Goal: Task Accomplishment & Management: Complete application form

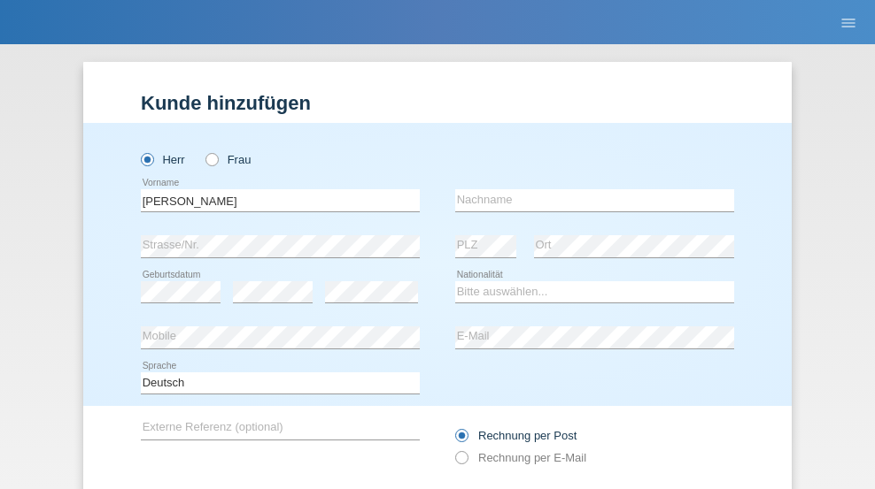
type input "[PERSON_NAME]"
click at [588, 189] on input "text" at bounding box center [594, 200] width 279 height 22
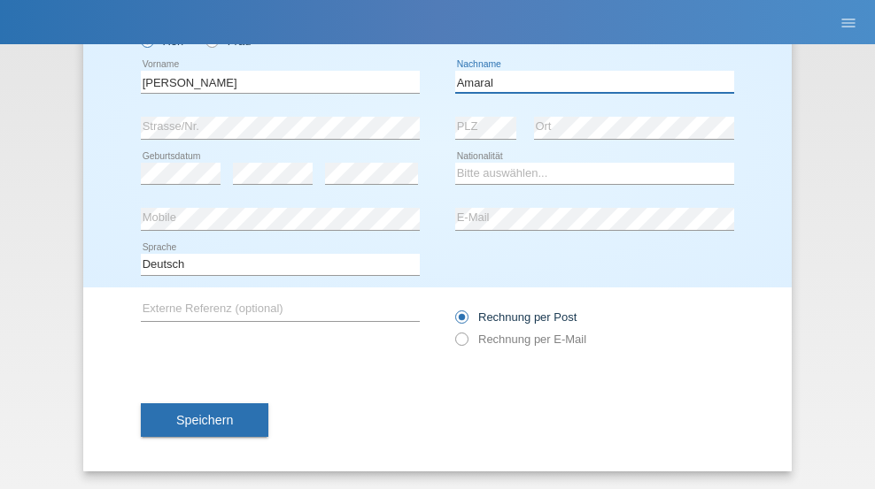
type input "Amaral"
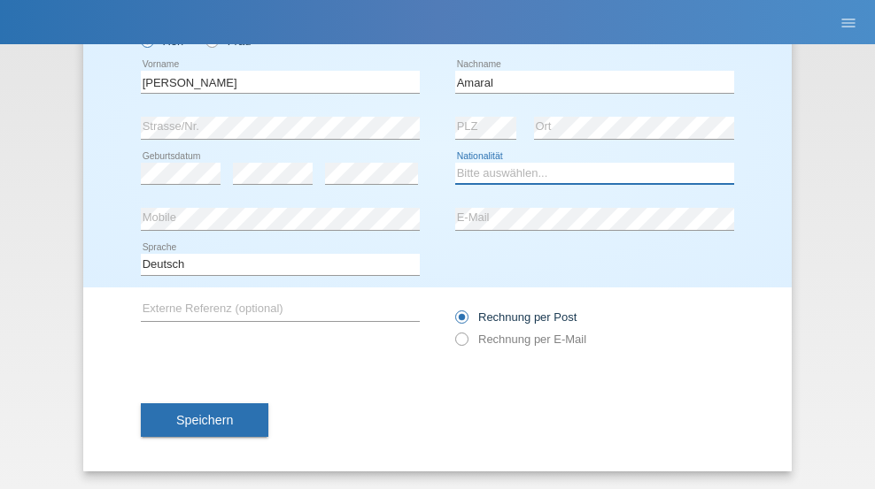
select select "PT"
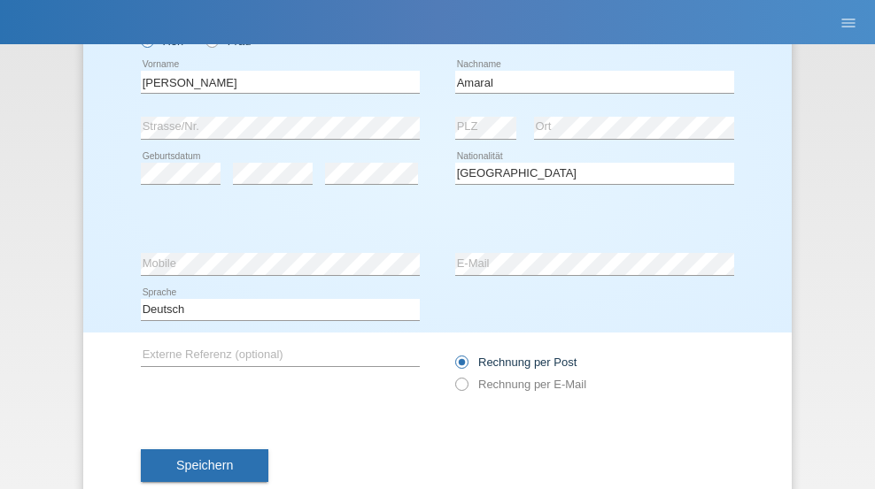
select select "C"
select select "06"
select select "07"
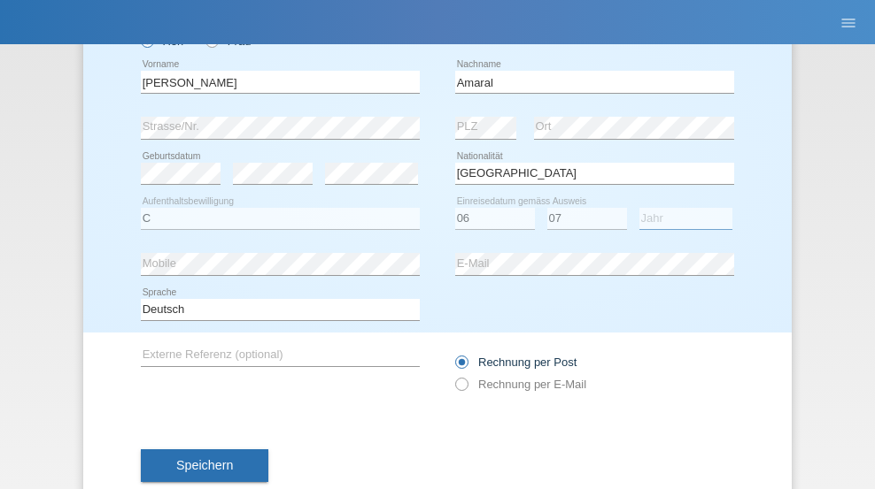
select select "2019"
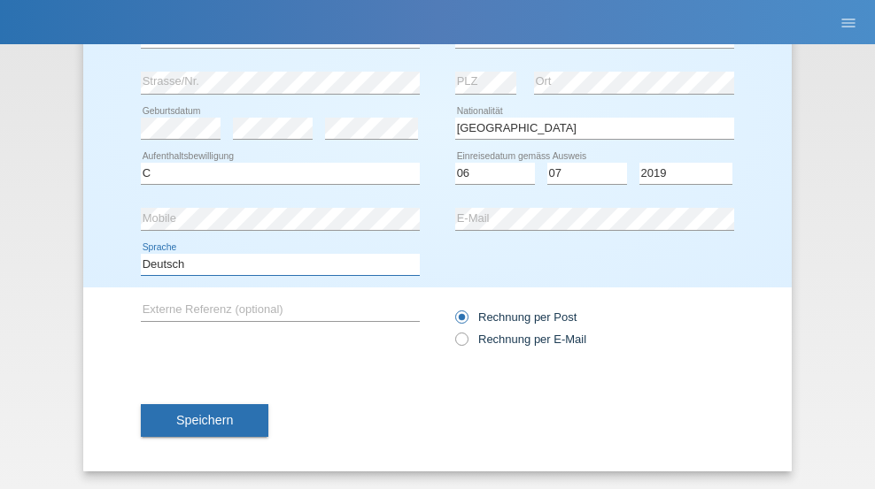
select select "en"
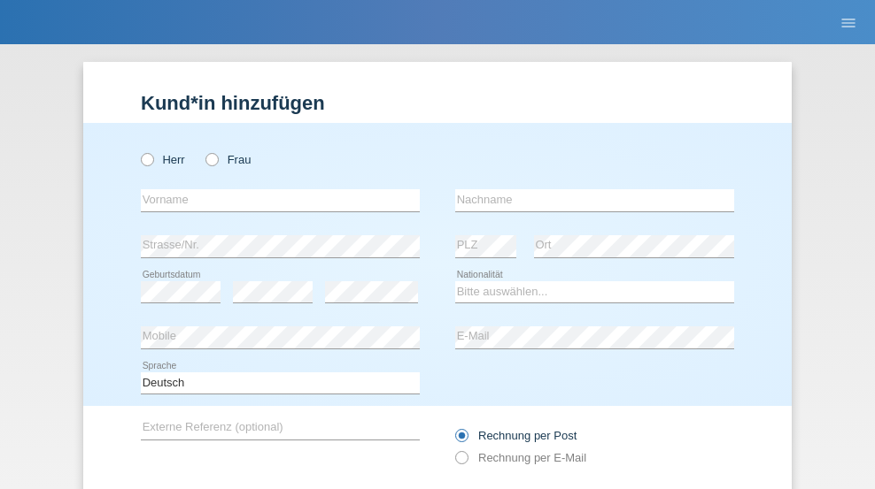
radio input "true"
click at [274, 189] on input "text" at bounding box center [280, 200] width 279 height 22
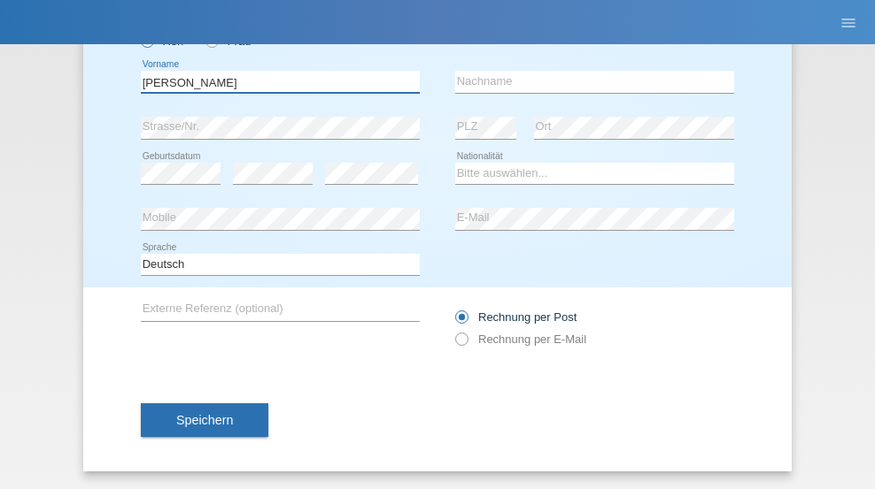
type input "tim"
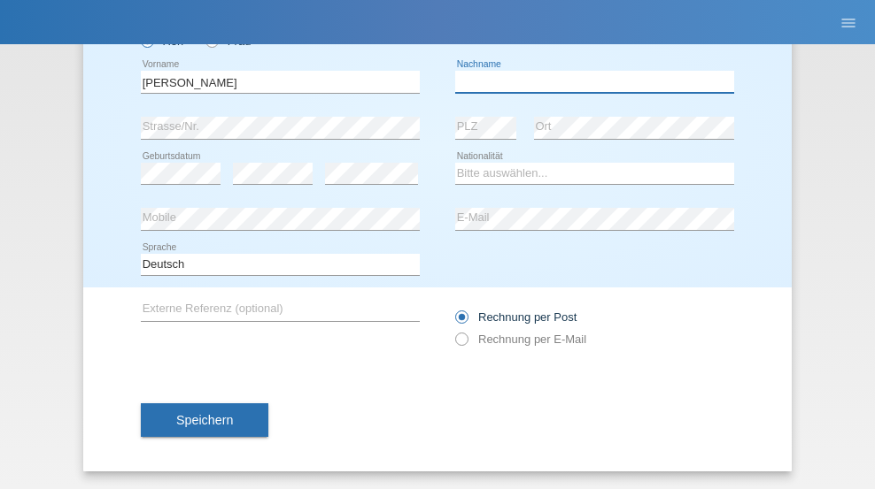
click at [588, 81] on input "text" at bounding box center [594, 82] width 279 height 22
type input "Krüger"
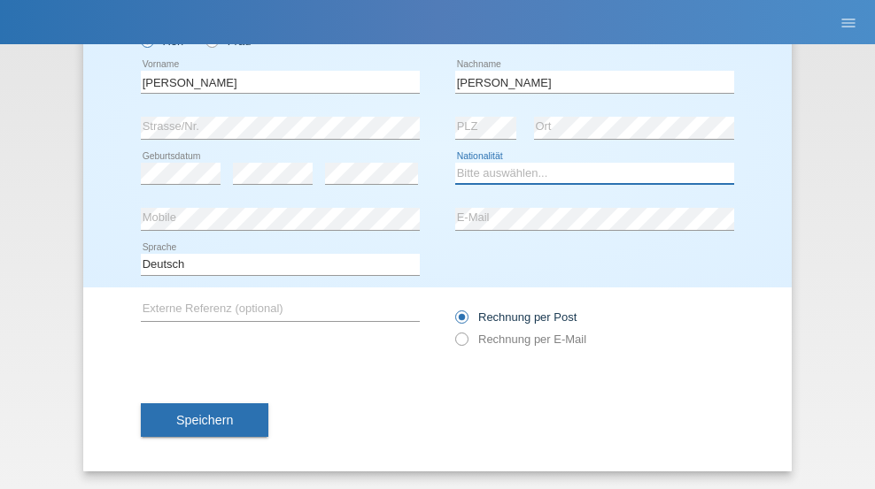
select select "DE"
select select "C"
select select "05"
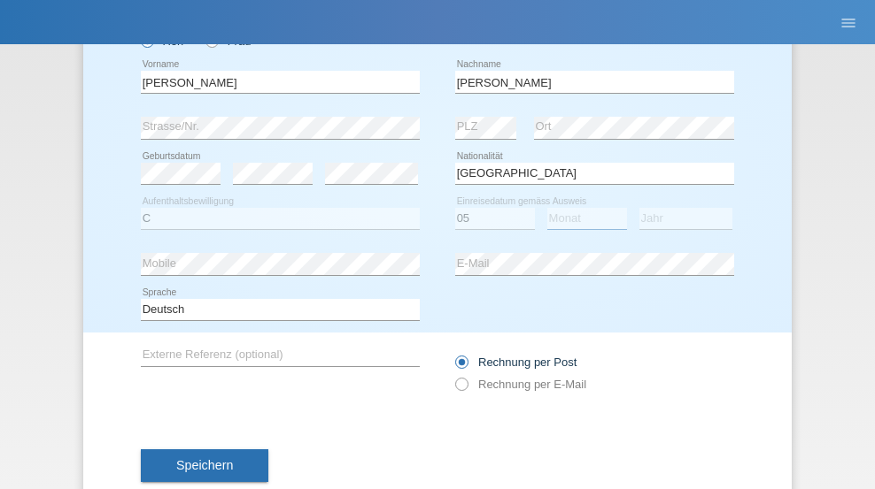
select select "04"
select select "2021"
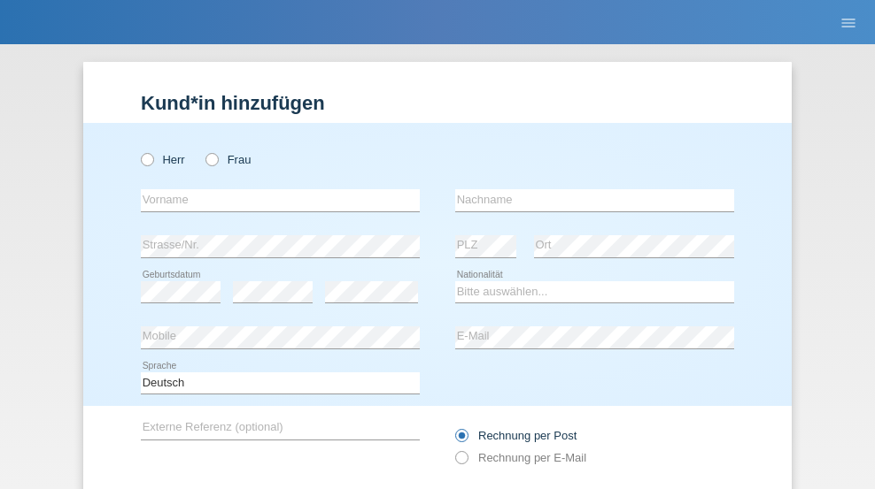
radio input "true"
click at [274, 189] on input "text" at bounding box center [280, 200] width 279 height 22
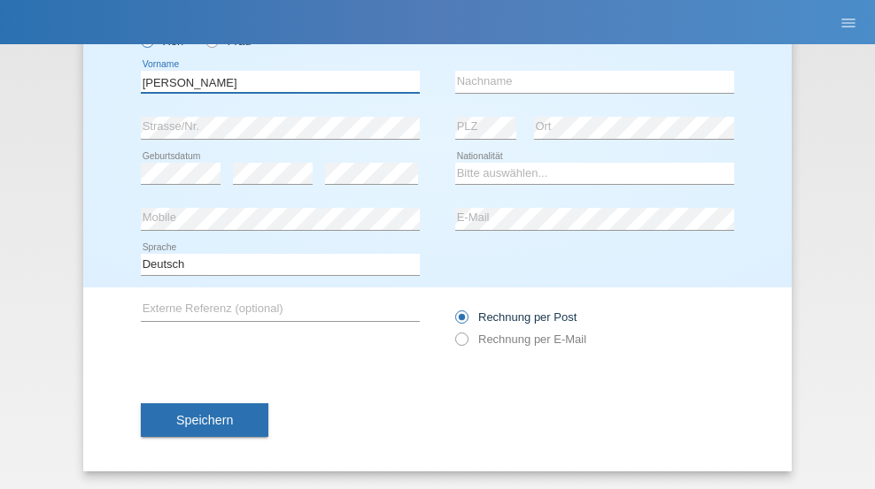
type input "Schumacher"
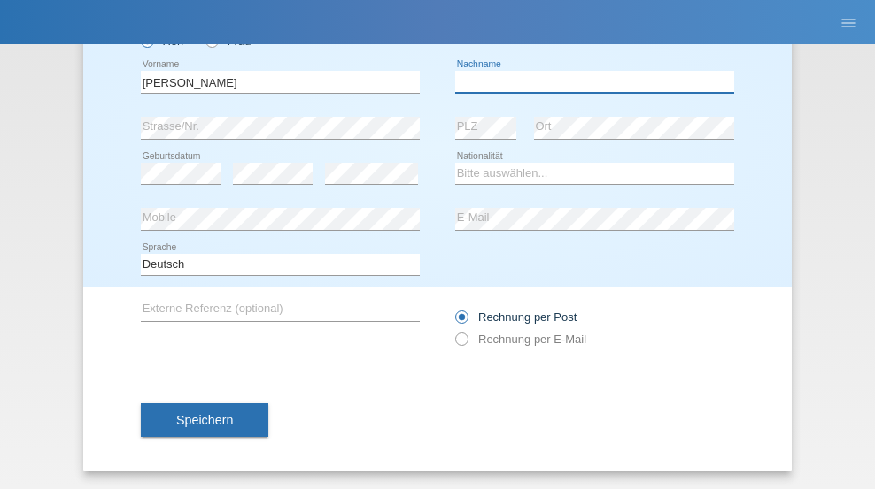
click at [588, 81] on input "text" at bounding box center [594, 82] width 279 height 22
type input "Christian"
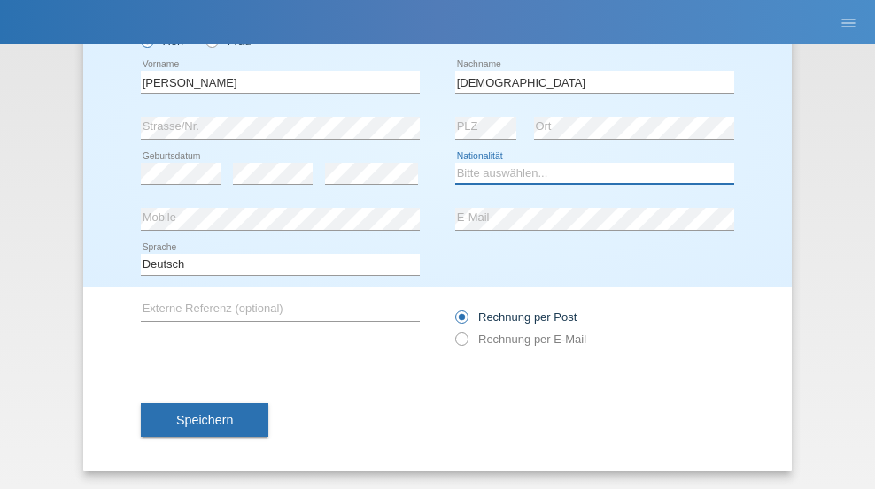
select select "CH"
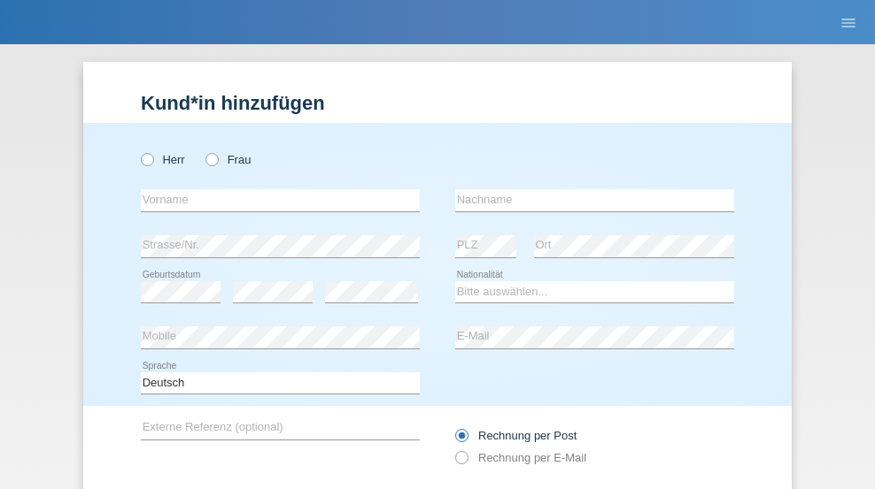
radio input "true"
click at [274, 189] on input "text" at bounding box center [280, 200] width 279 height 22
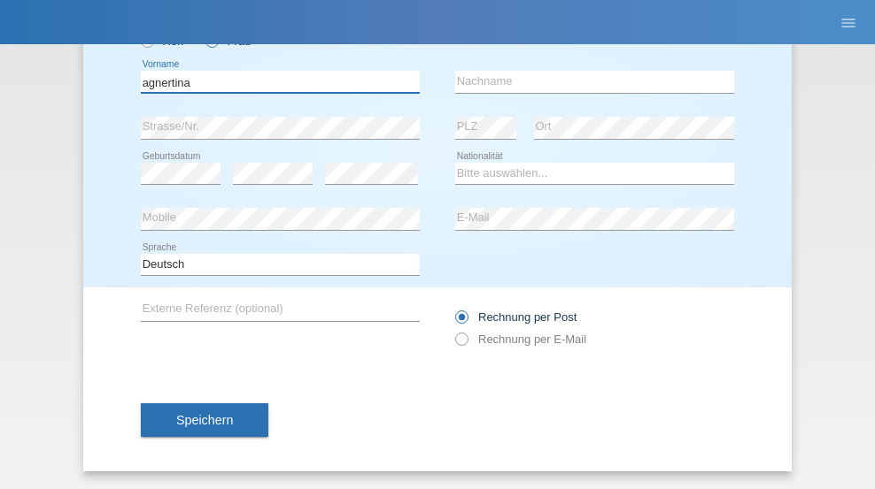
type input "agnertina"
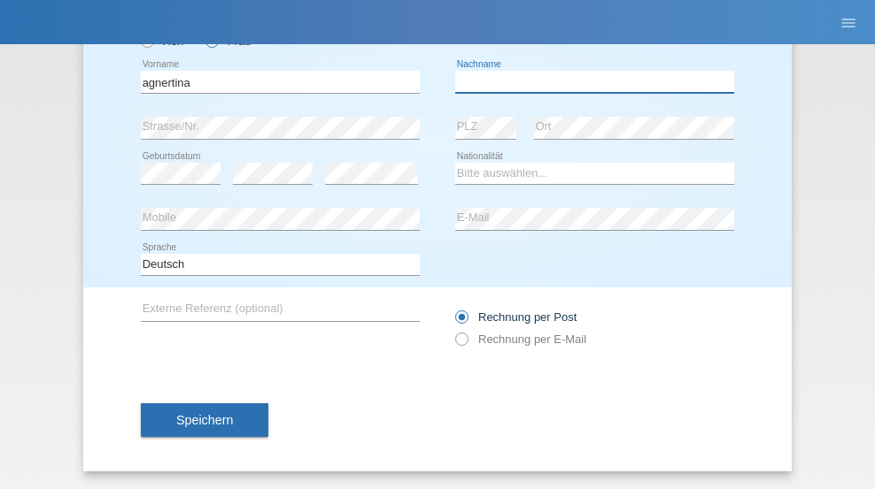
click at [588, 81] on input "text" at bounding box center [594, 82] width 279 height 22
type input "noshaj"
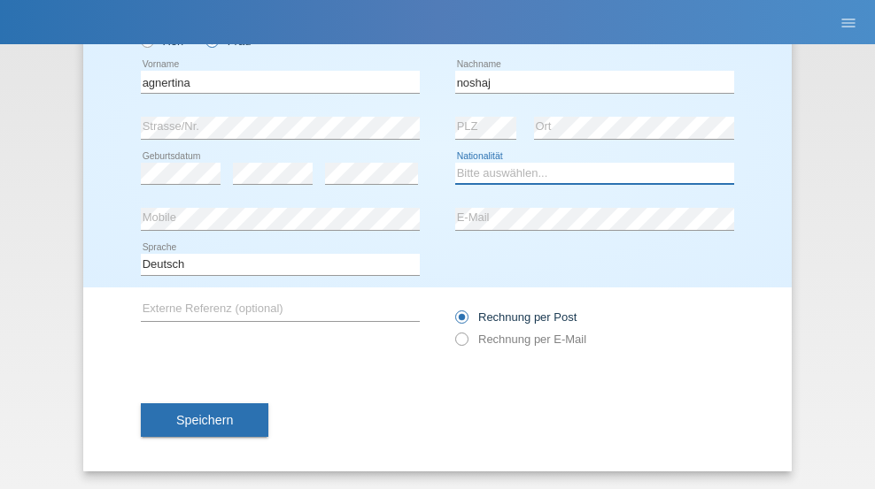
select select "NL"
select select "C"
select select "01"
select select "08"
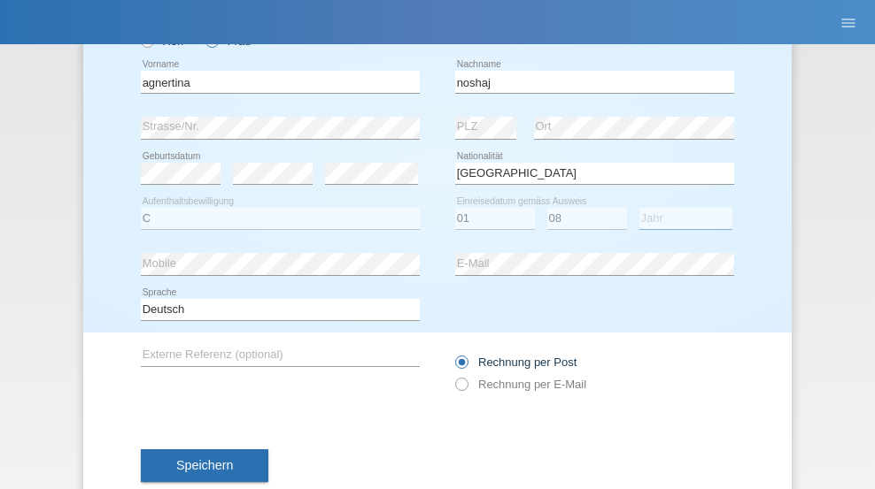
select select "2021"
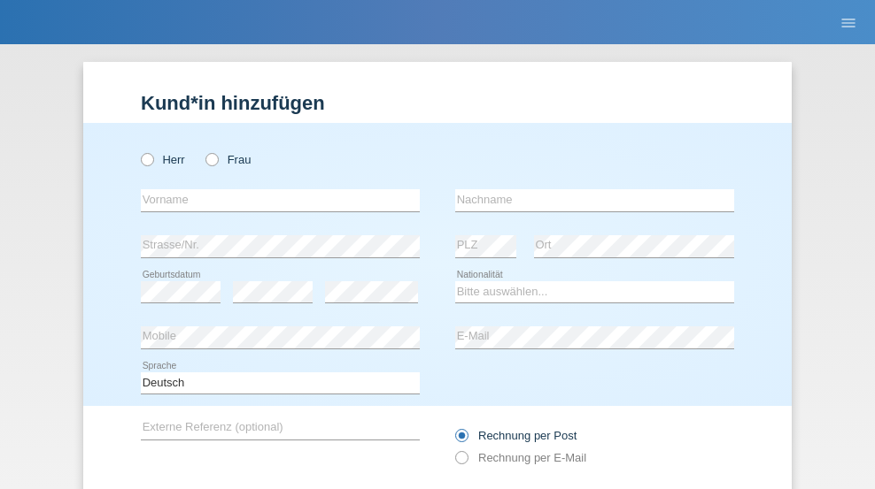
radio input "true"
click at [274, 189] on input "text" at bounding box center [280, 200] width 279 height 22
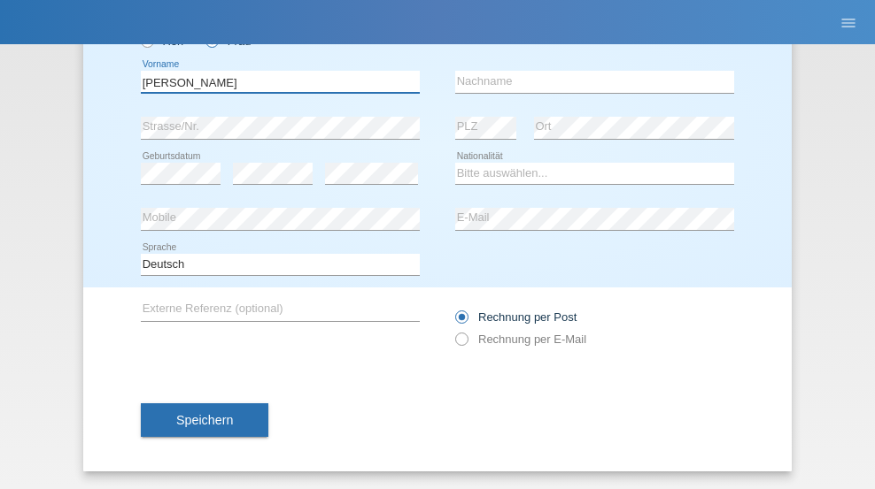
type input "[PERSON_NAME]"
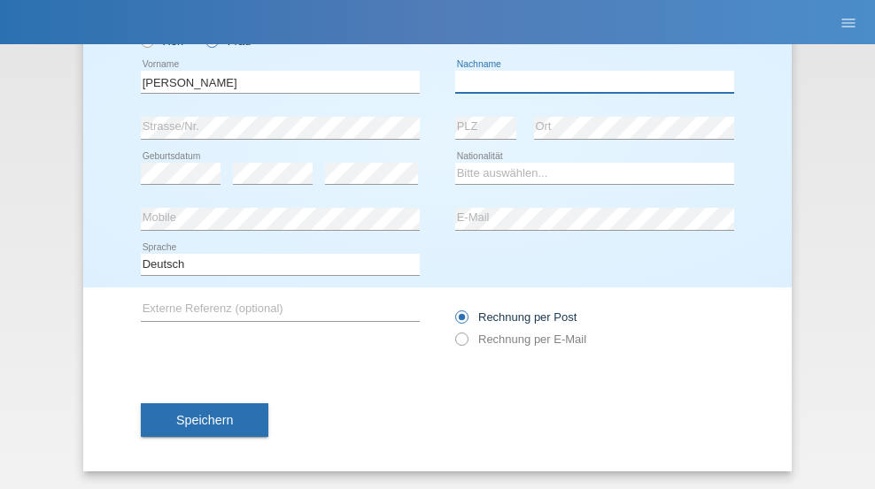
click at [588, 81] on input "text" at bounding box center [594, 82] width 279 height 22
type input "Pinzo"
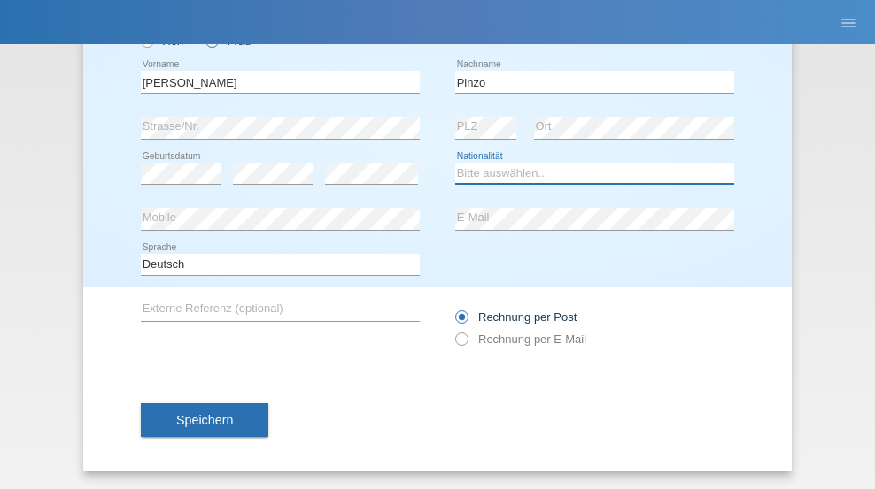
select select "CH"
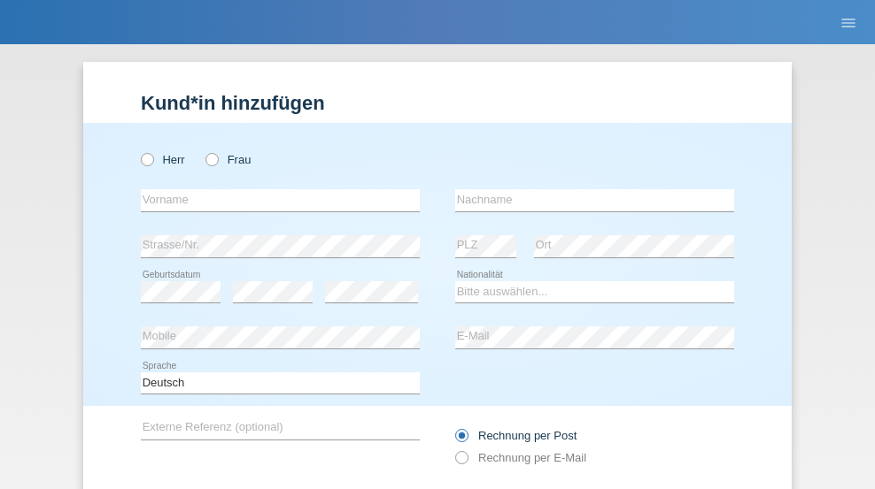
radio input "true"
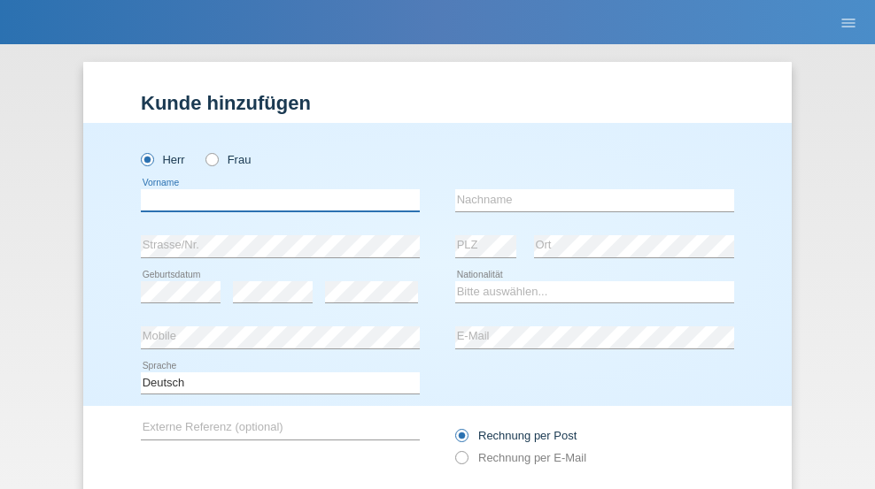
click at [274, 189] on input "text" at bounding box center [280, 200] width 279 height 22
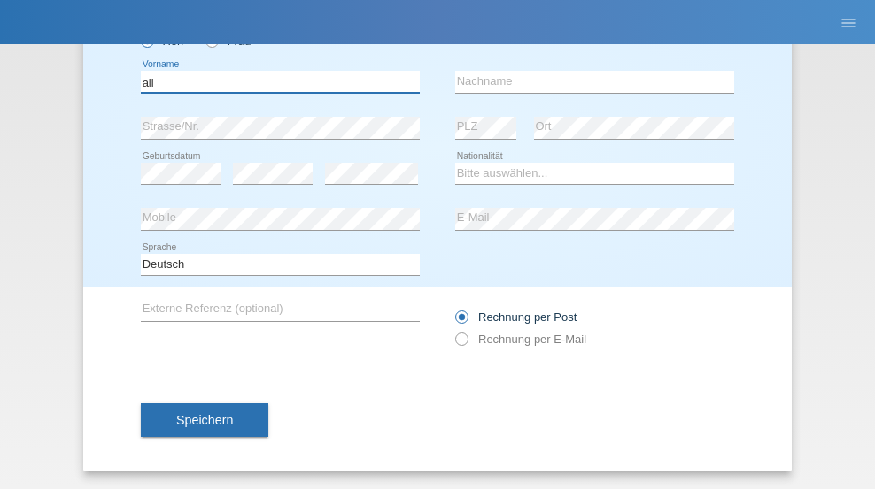
type input "ali"
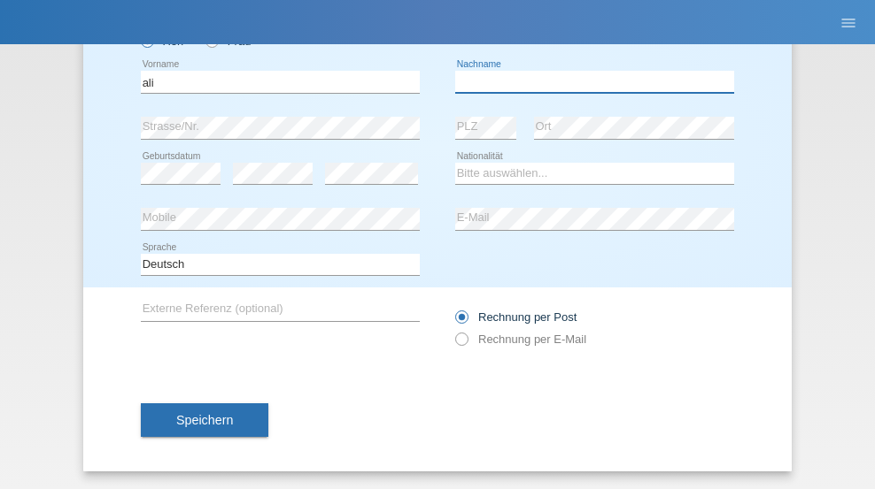
click at [588, 81] on input "text" at bounding box center [594, 82] width 279 height 22
type input "Amini"
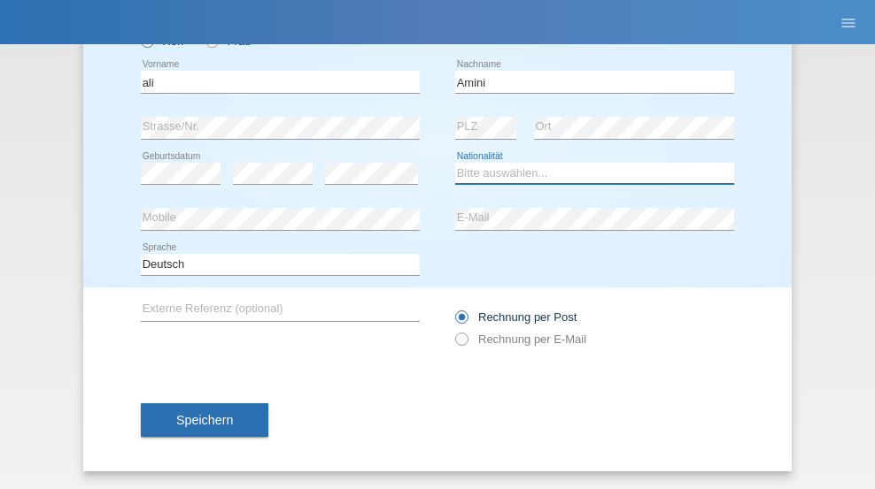
select select "AF"
select select "C"
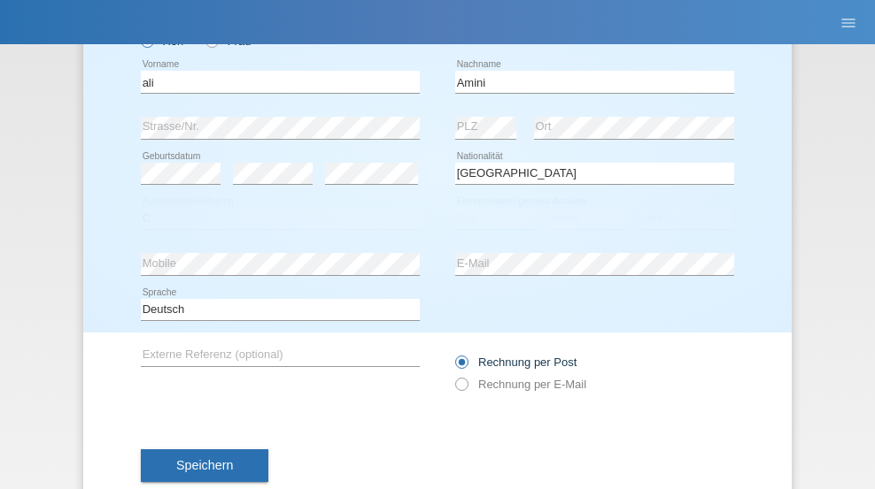
select select "18"
select select "08"
select select "2015"
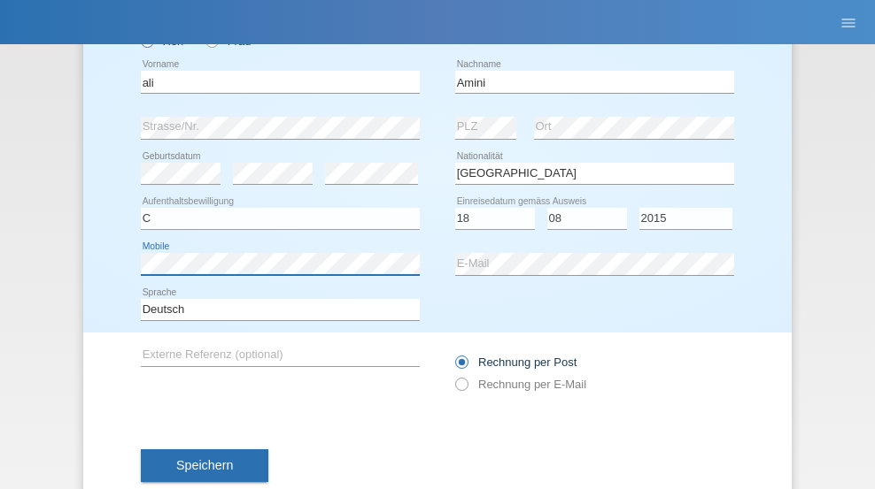
scroll to position [164, 0]
